Goal: Information Seeking & Learning: Find specific page/section

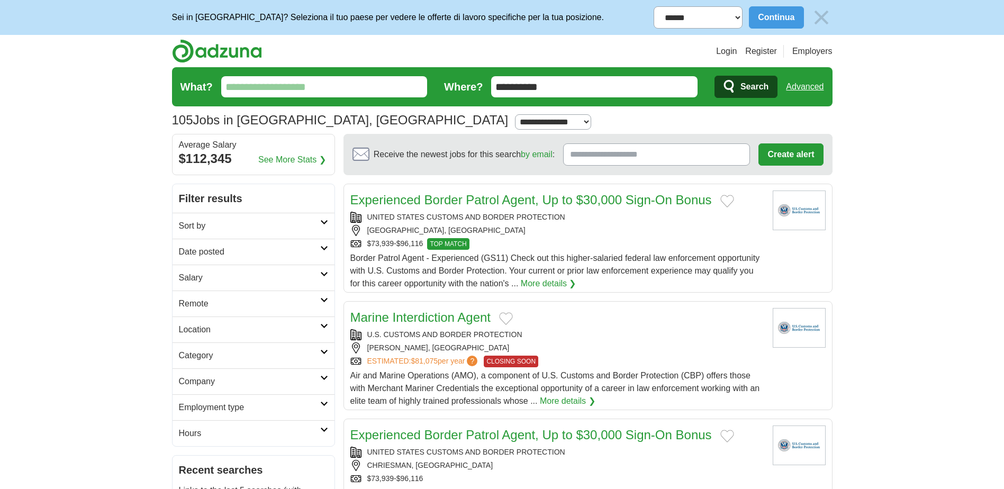
click at [572, 87] on input "**********" at bounding box center [594, 86] width 206 height 21
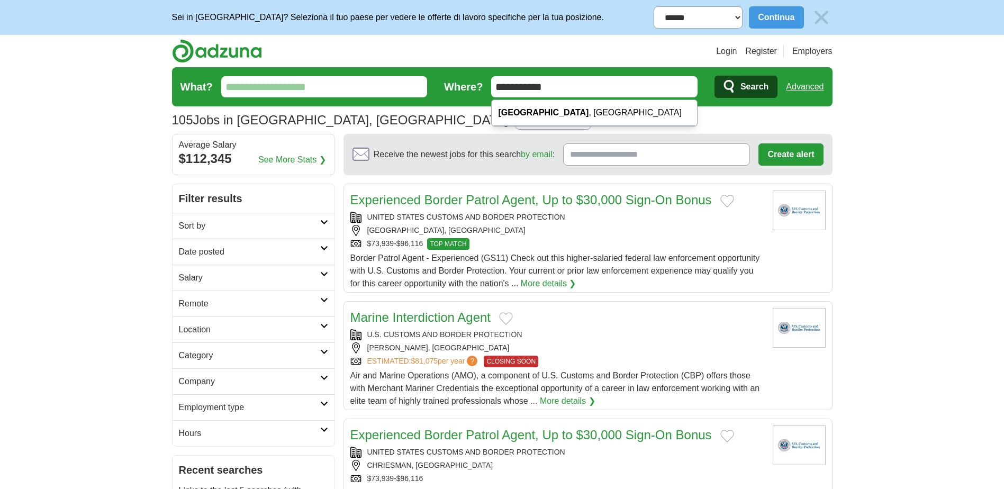
type input "**********"
click at [715, 76] on button "Search" at bounding box center [746, 87] width 63 height 22
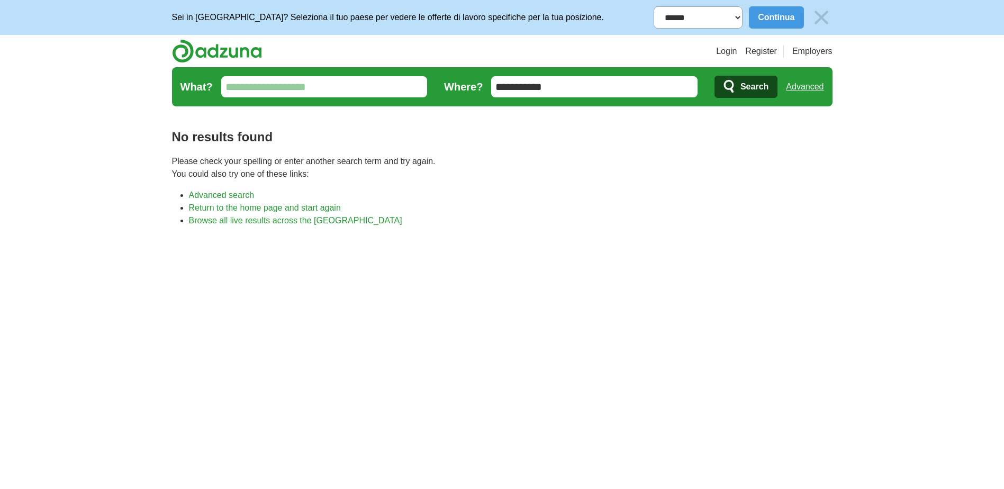
click at [201, 56] on img at bounding box center [217, 51] width 90 height 24
